Goal: Use online tool/utility: Utilize a website feature to perform a specific function

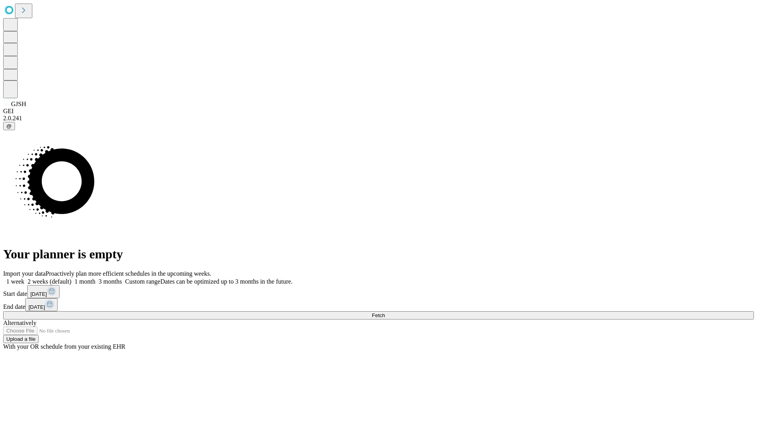
click at [385, 312] on span "Fetch" at bounding box center [378, 315] width 13 height 6
